Goal: Task Accomplishment & Management: Complete application form

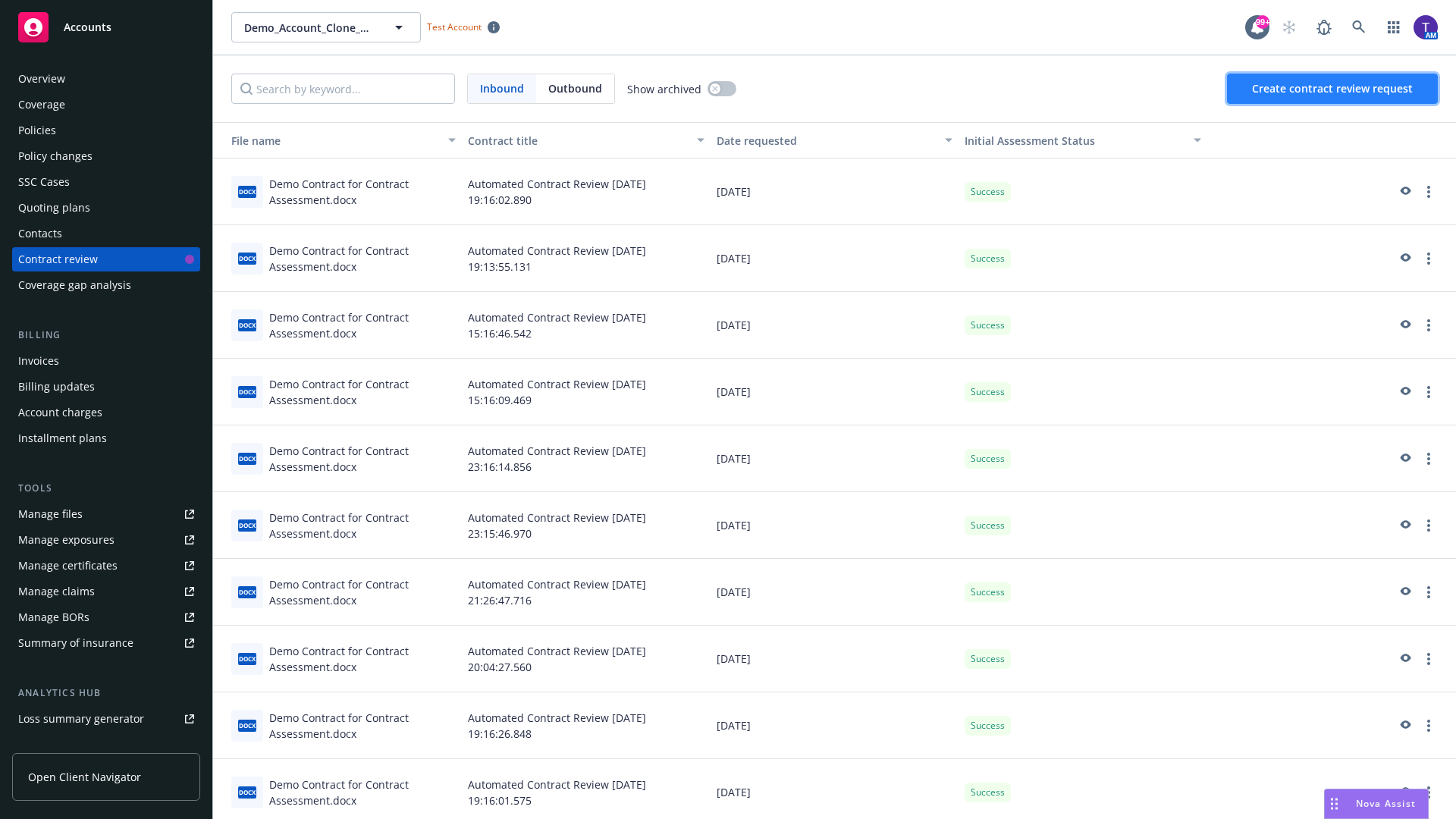
click at [1333, 88] on span "Create contract review request" at bounding box center [1332, 88] width 161 height 14
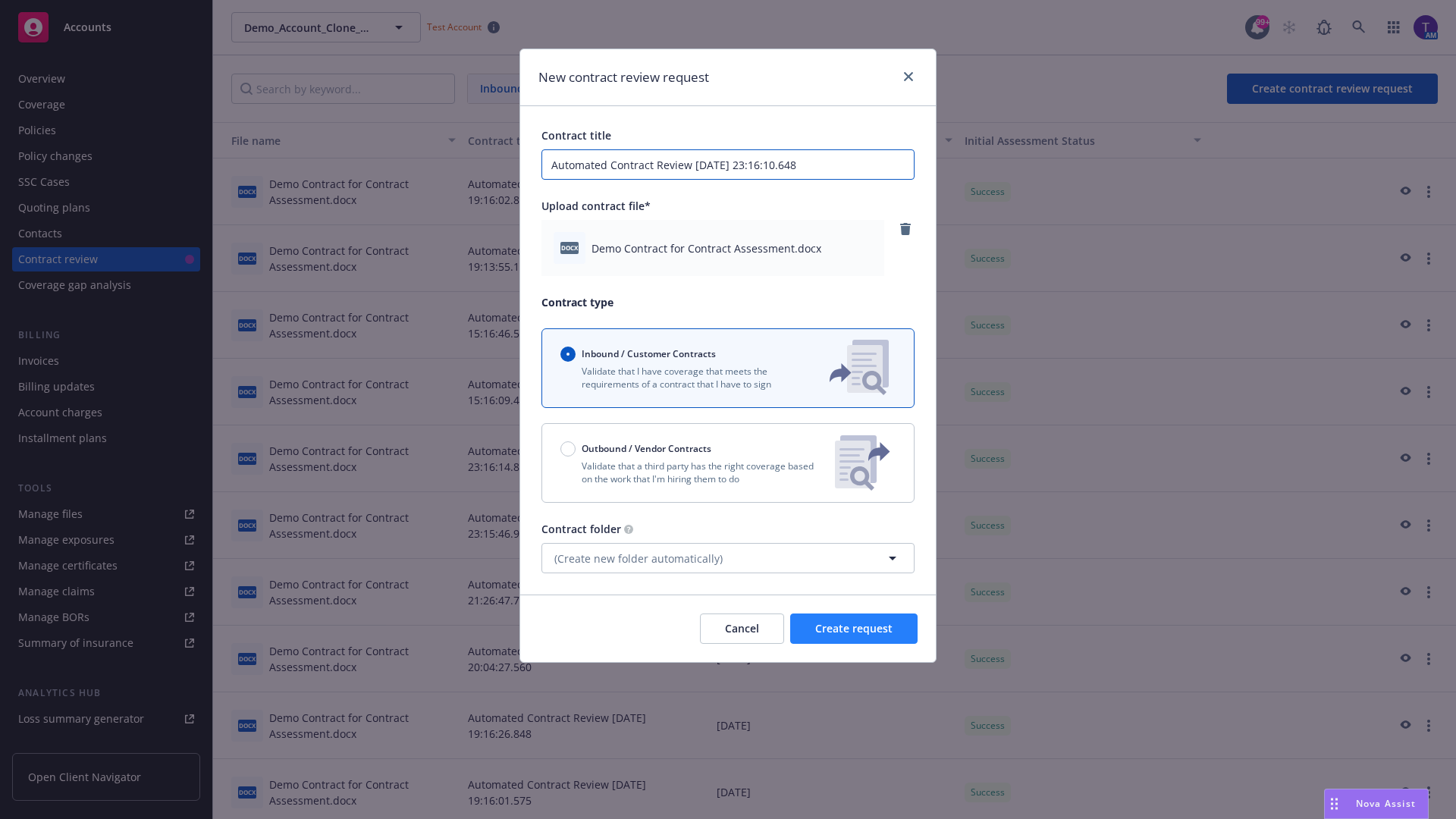
type input "Automated Contract Review [DATE] 23:16:10.648"
click at [854, 629] on span "Create request" at bounding box center [853, 628] width 78 height 14
